Goal: Task Accomplishment & Management: Use online tool/utility

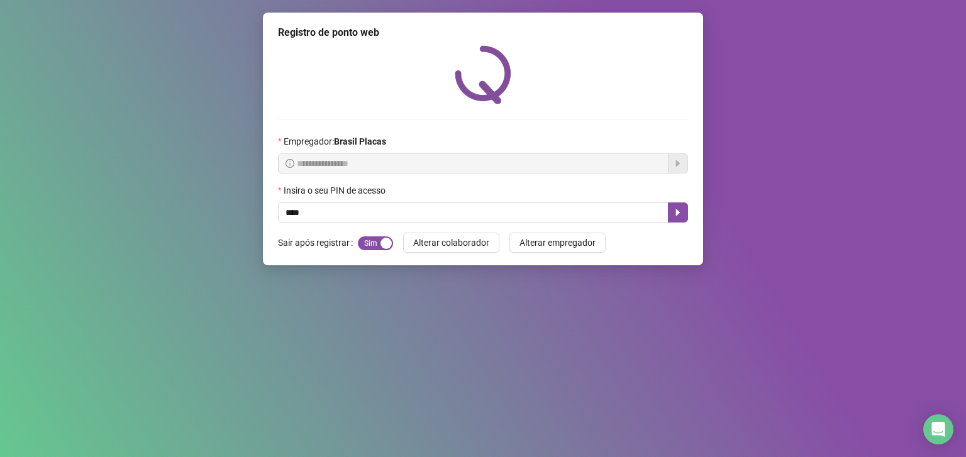
type input "*****"
click at [678, 215] on icon "caret-right" at bounding box center [678, 213] width 4 height 7
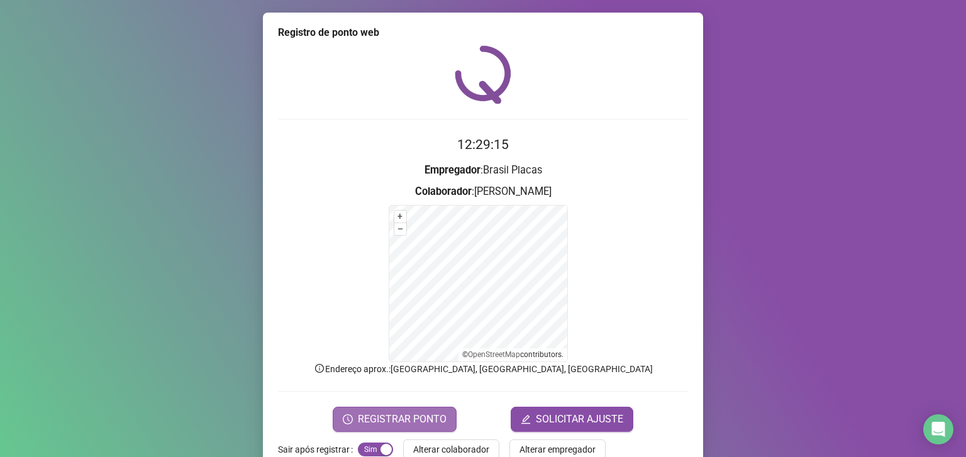
click at [403, 408] on button "REGISTRAR PONTO" at bounding box center [395, 419] width 124 height 25
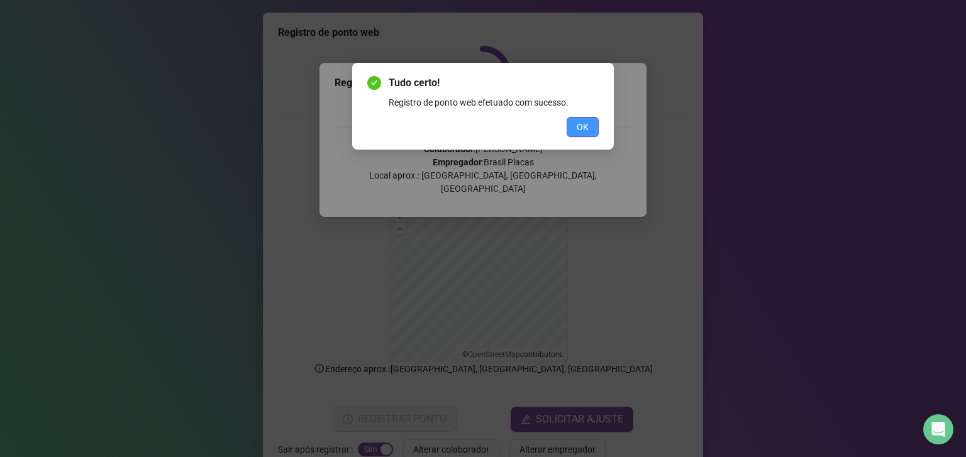
click at [577, 122] on span "OK" at bounding box center [583, 127] width 12 height 14
click at [583, 125] on span "OK" at bounding box center [583, 127] width 12 height 14
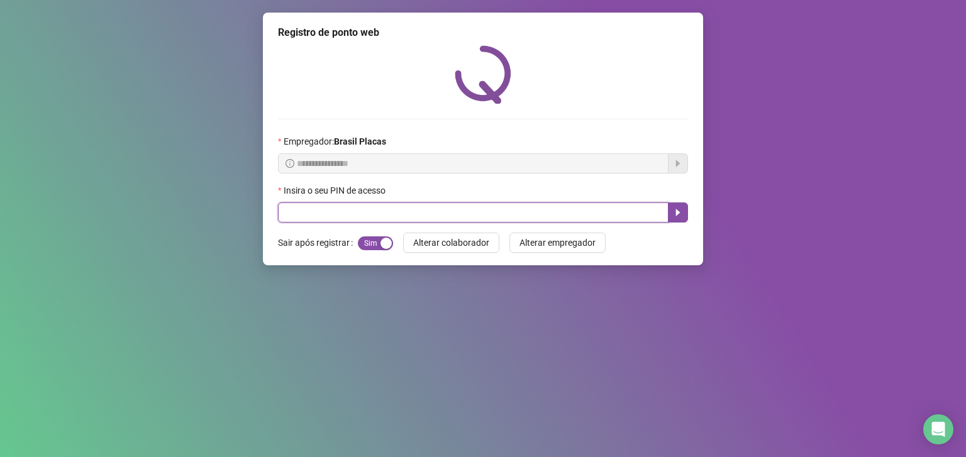
click at [586, 206] on input "text" at bounding box center [473, 213] width 391 height 20
type input "*****"
click at [678, 213] on icon "caret-right" at bounding box center [678, 213] width 4 height 7
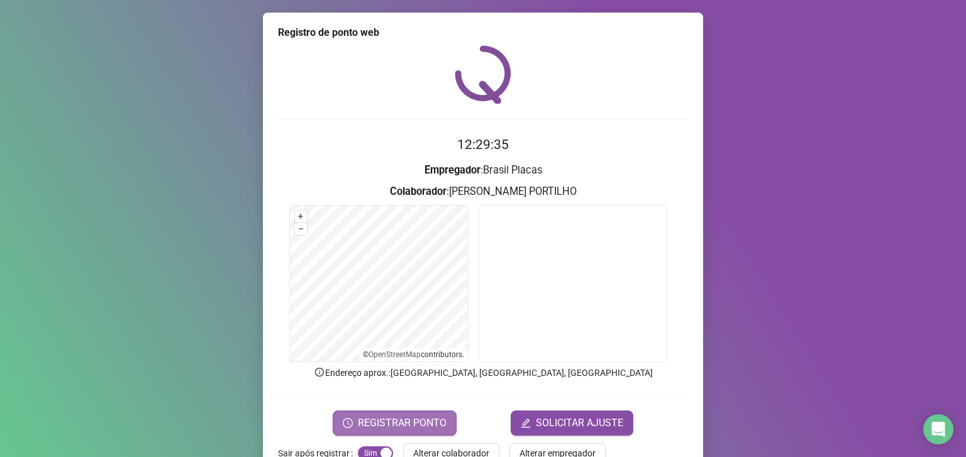
click at [383, 418] on span "REGISTRAR PONTO" at bounding box center [402, 423] width 89 height 15
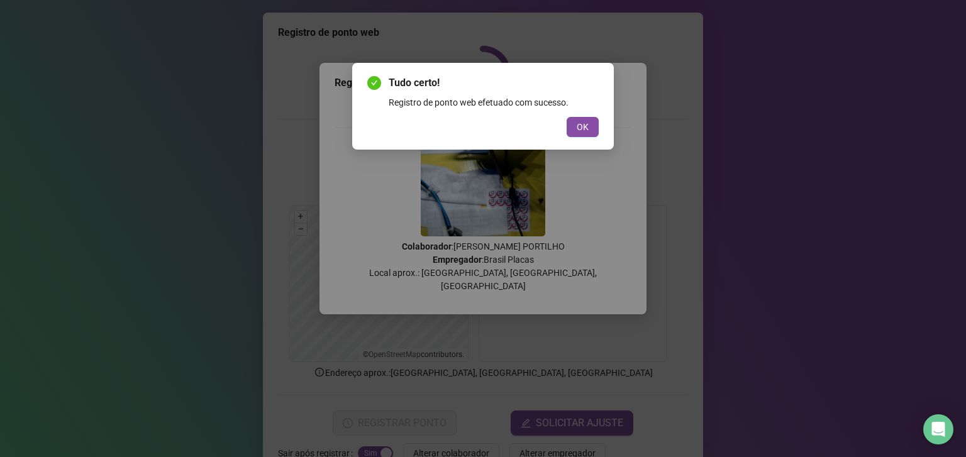
click at [579, 171] on div "Tudo certo! Registro de ponto web efetuado com sucesso. OK" at bounding box center [483, 228] width 966 height 457
click at [578, 130] on span "OK" at bounding box center [583, 127] width 12 height 14
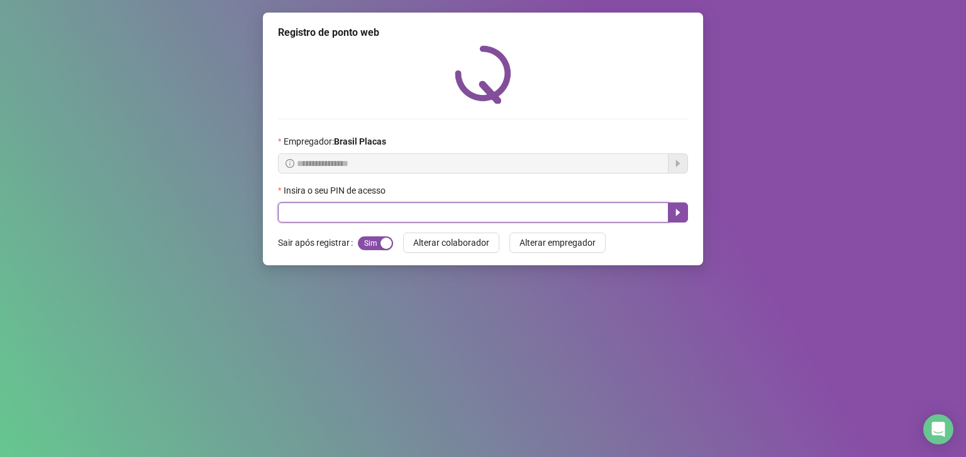
click at [310, 209] on input "text" at bounding box center [473, 213] width 391 height 20
type input "*****"
click at [678, 213] on icon "caret-right" at bounding box center [678, 213] width 4 height 7
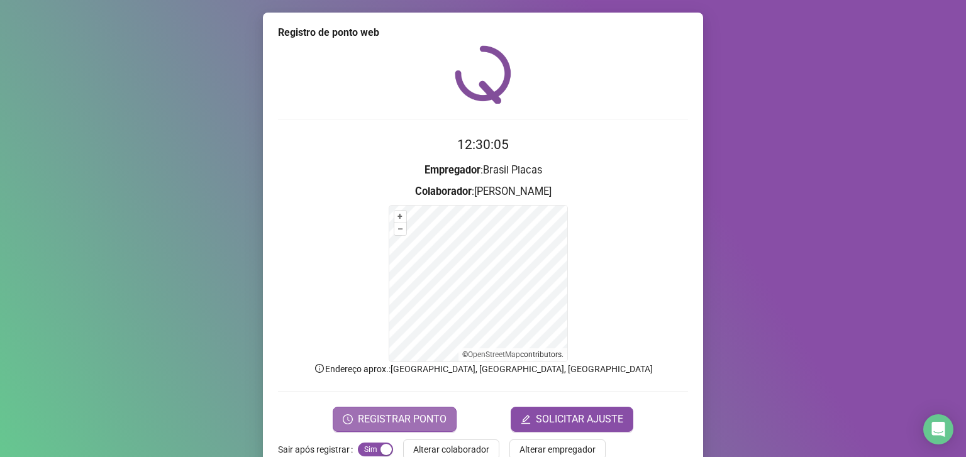
click at [367, 413] on span "REGISTRAR PONTO" at bounding box center [402, 419] width 89 height 15
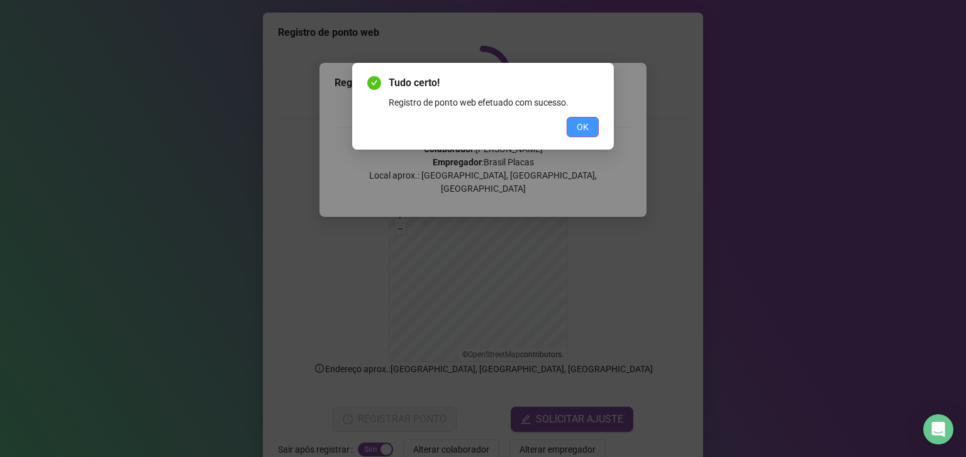
click at [582, 128] on span "OK" at bounding box center [583, 127] width 12 height 14
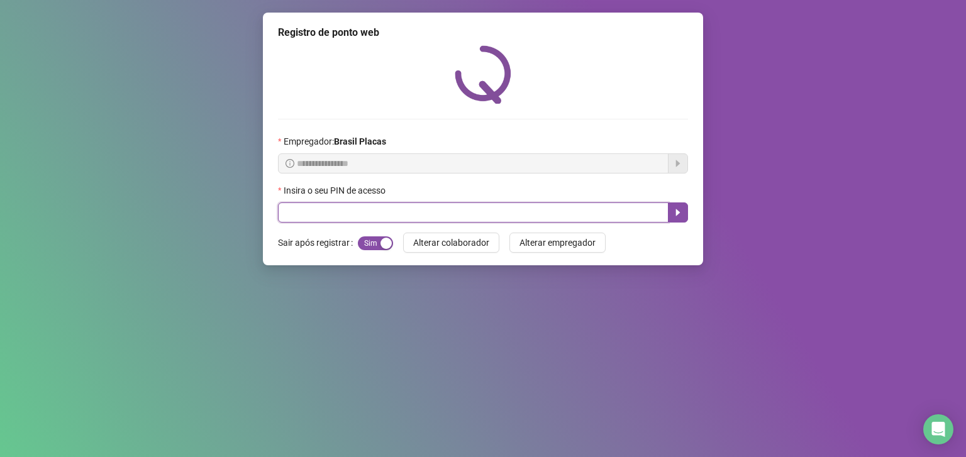
click at [357, 209] on input "text" at bounding box center [473, 213] width 391 height 20
type input "*****"
click at [678, 213] on icon "caret-right" at bounding box center [678, 213] width 4 height 7
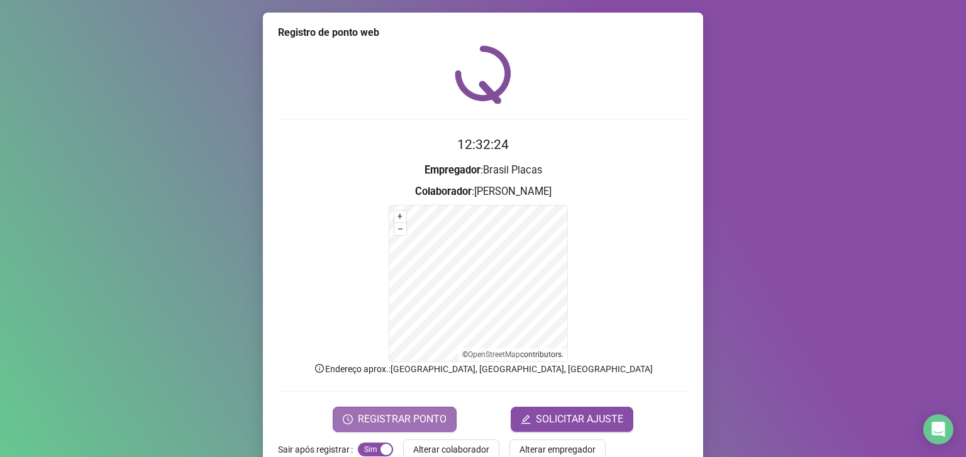
click at [383, 424] on span "REGISTRAR PONTO" at bounding box center [402, 419] width 89 height 15
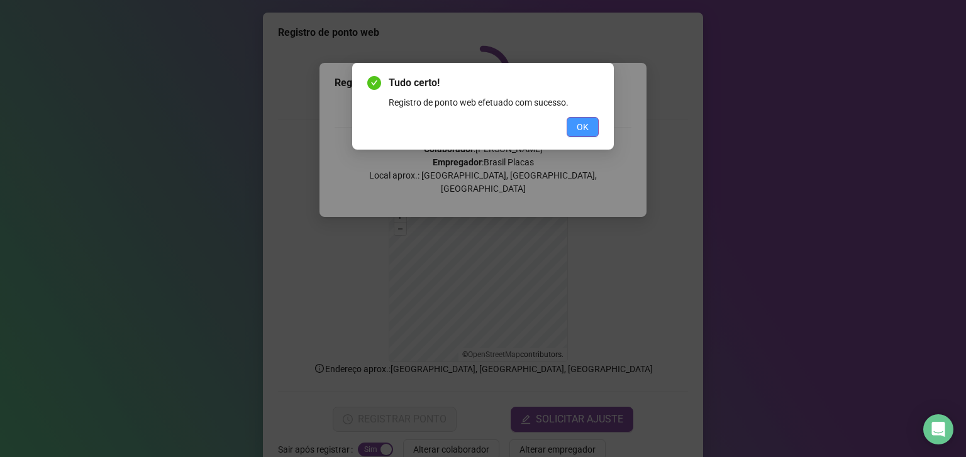
click at [586, 128] on span "OK" at bounding box center [583, 127] width 12 height 14
